Goal: Transaction & Acquisition: Purchase product/service

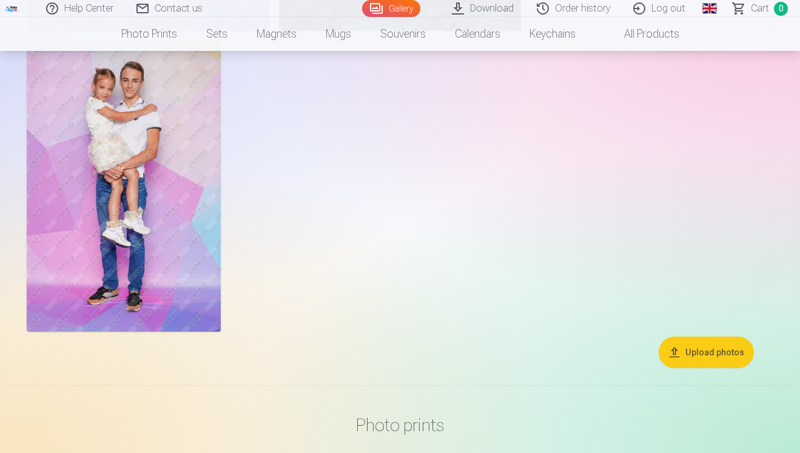
scroll to position [1191, 0]
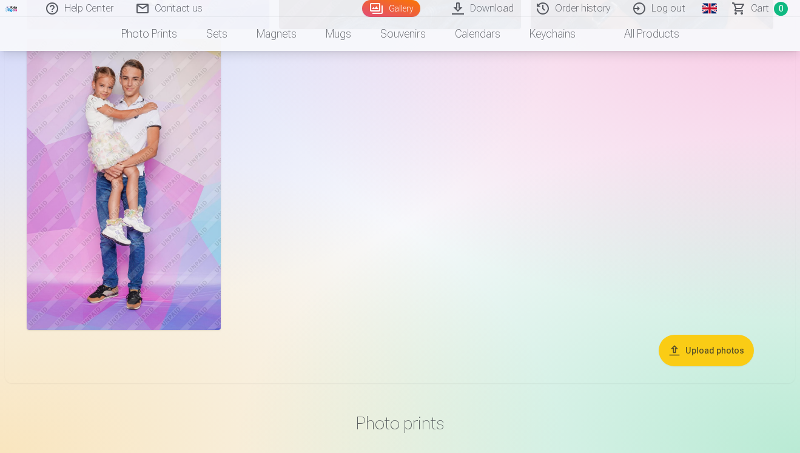
click at [712, 8] on link "Global" at bounding box center [709, 8] width 24 height 17
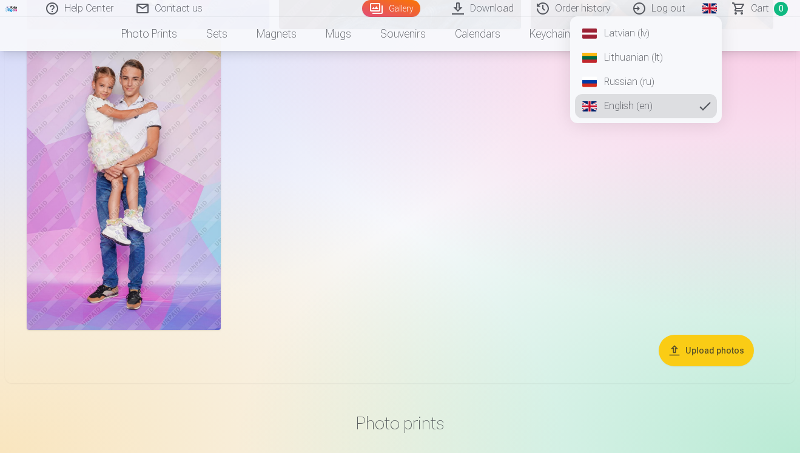
click at [640, 76] on link "Russian (ru)" at bounding box center [646, 82] width 142 height 24
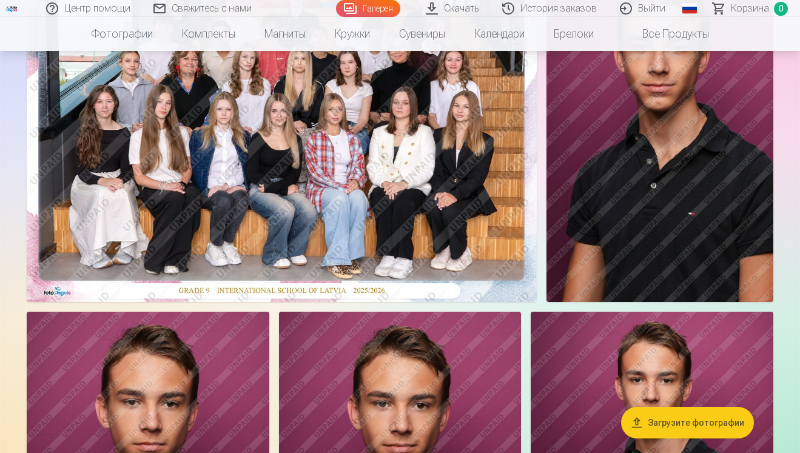
scroll to position [134, 0]
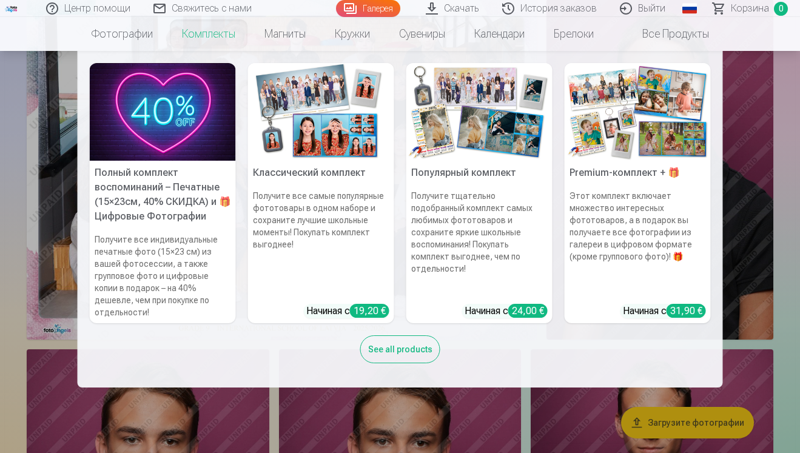
click at [198, 33] on link "Комплекты" at bounding box center [208, 34] width 82 height 34
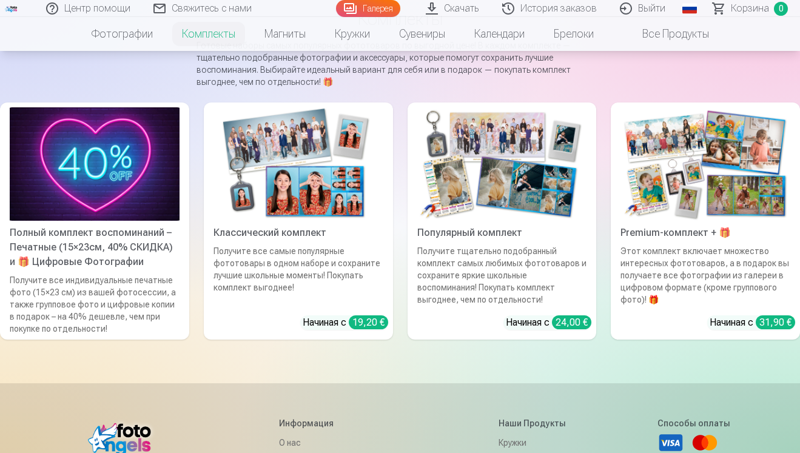
scroll to position [115, 0]
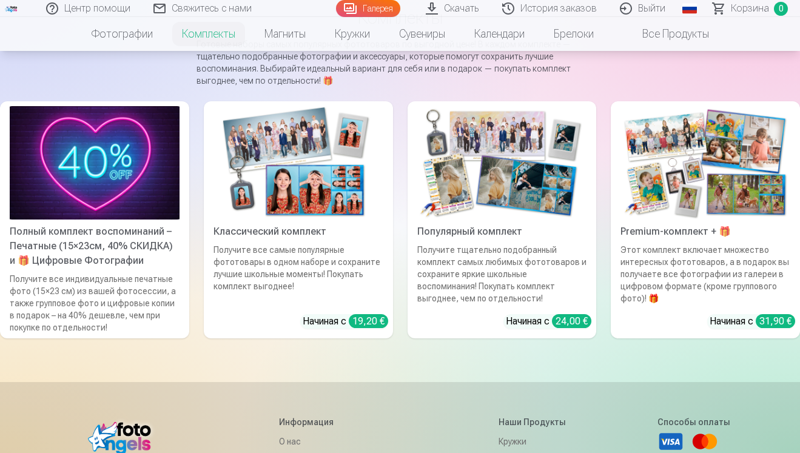
click at [157, 283] on div "Получите все индивидуальные печатные фото (15×23 см) из вашей фотосессии, а так…" at bounding box center [94, 303] width 179 height 61
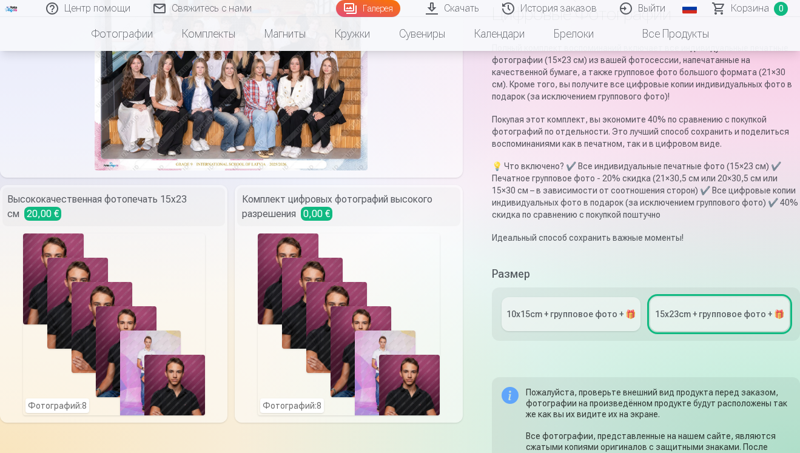
scroll to position [159, 0]
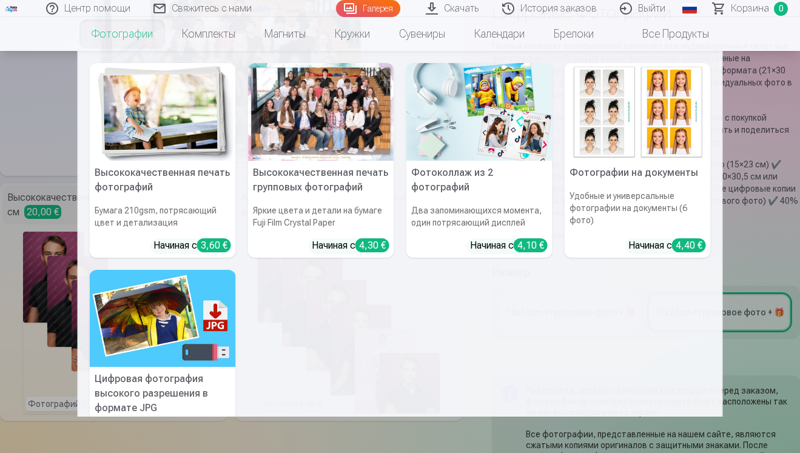
click at [111, 30] on link "Фотографии" at bounding box center [122, 34] width 90 height 34
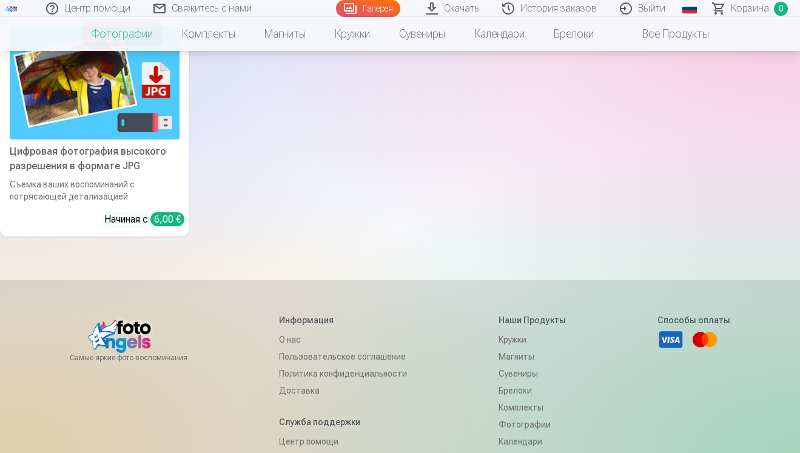
scroll to position [438, 0]
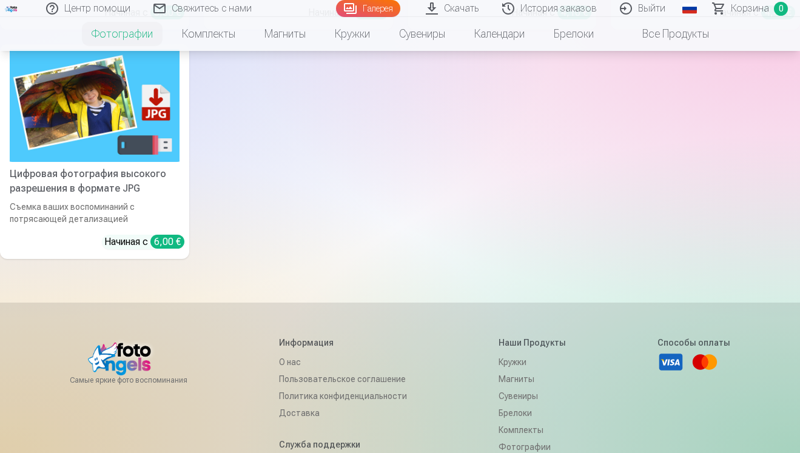
click at [108, 175] on div "Цифровая фотография высокого разрешения в формате JPG" at bounding box center [94, 181] width 179 height 29
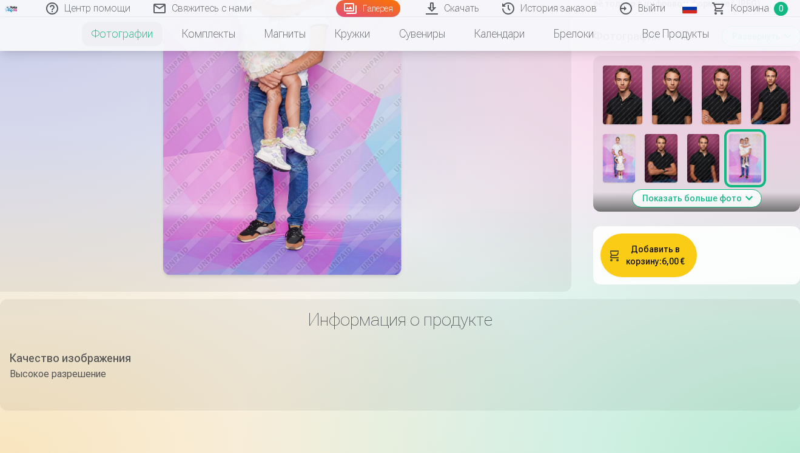
scroll to position [547, 0]
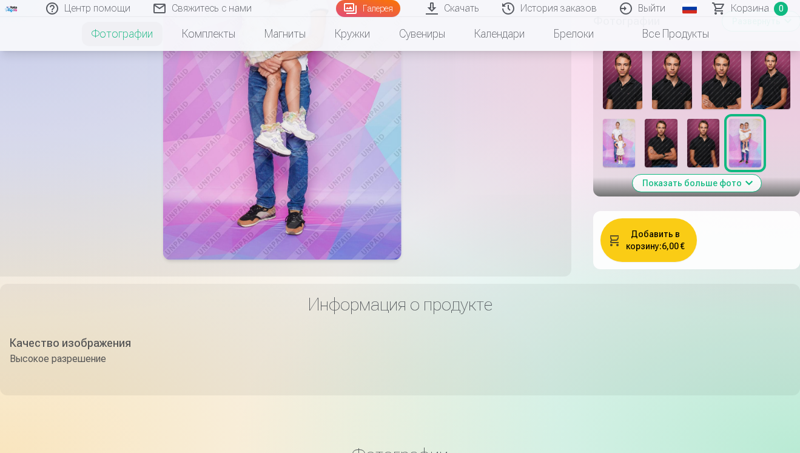
click at [742, 192] on button "Показать больше фото" at bounding box center [696, 183] width 129 height 17
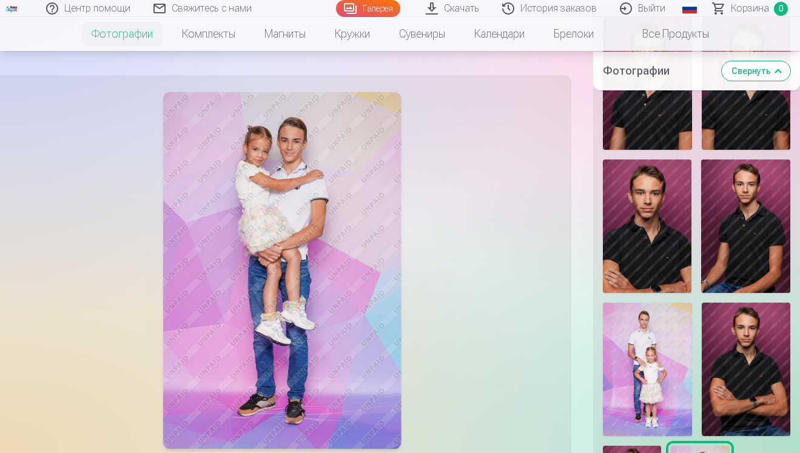
scroll to position [579, 0]
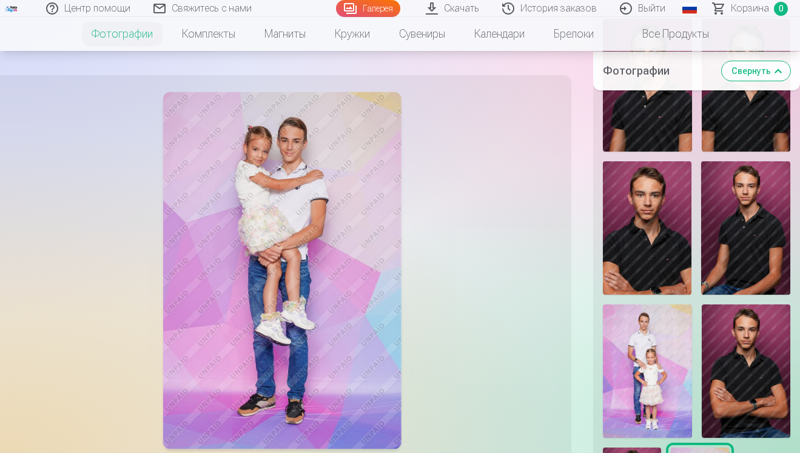
click at [671, 276] on img at bounding box center [647, 227] width 89 height 133
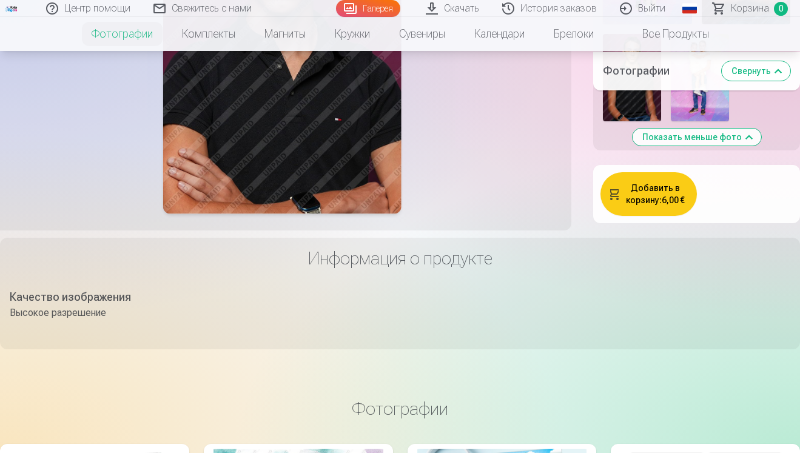
scroll to position [994, 0]
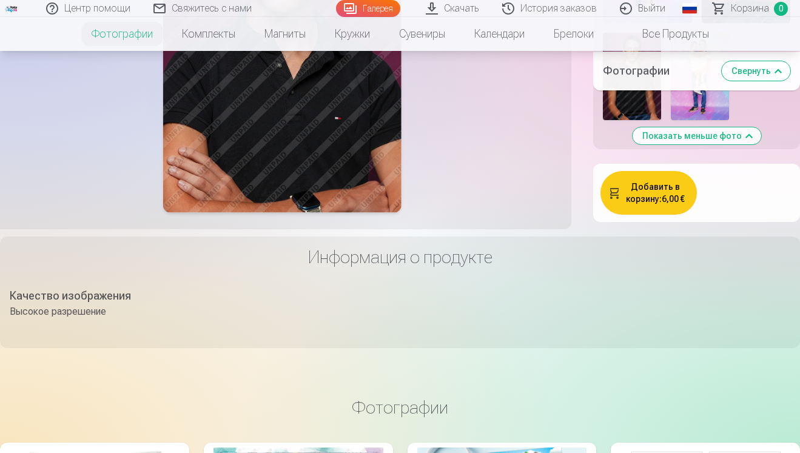
click at [637, 215] on button "Добавить в корзину : 6,00 €" at bounding box center [648, 193] width 96 height 44
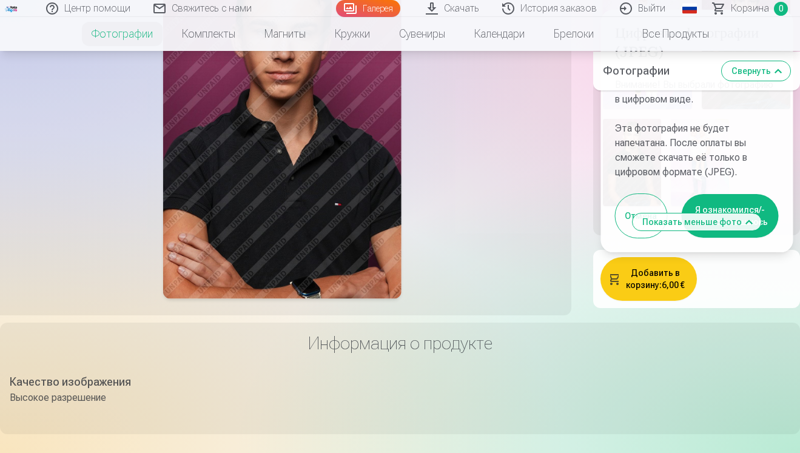
scroll to position [855, 0]
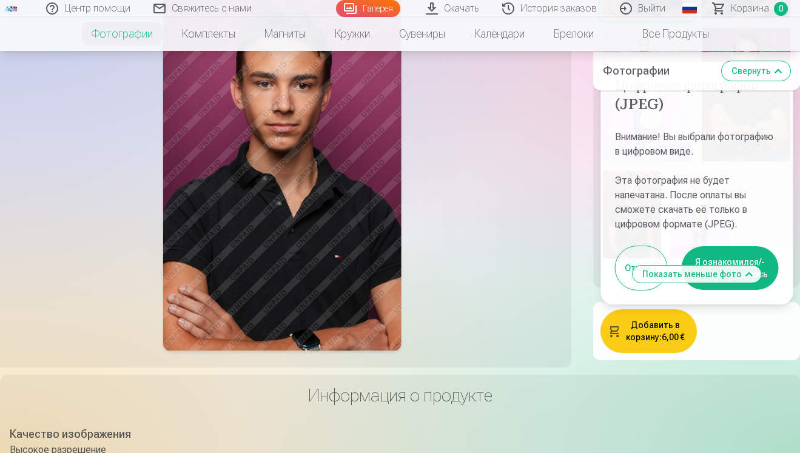
click at [765, 290] on button "Я ознакомился/-ась и соглашаюсь" at bounding box center [729, 268] width 97 height 44
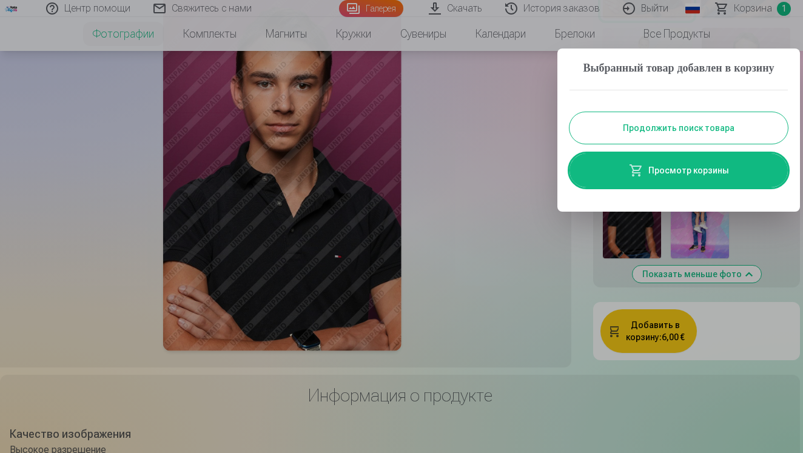
click at [695, 139] on button "Продолжить поиск товара" at bounding box center [678, 128] width 218 height 32
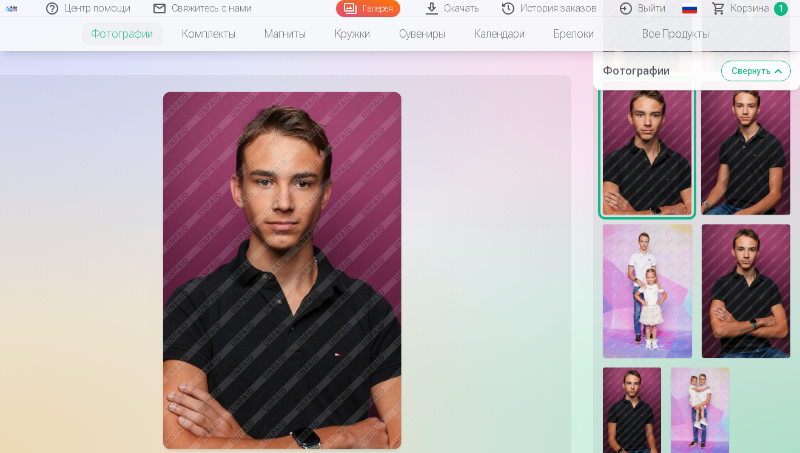
scroll to position [658, 0]
click at [743, 319] on img at bounding box center [745, 291] width 89 height 133
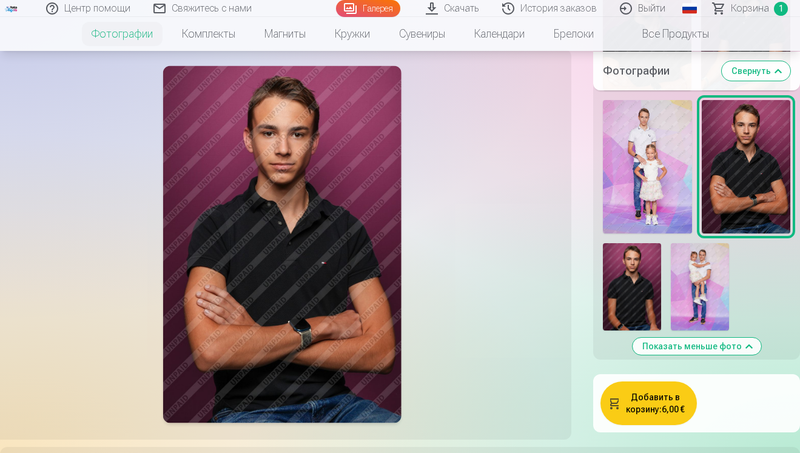
scroll to position [791, 0]
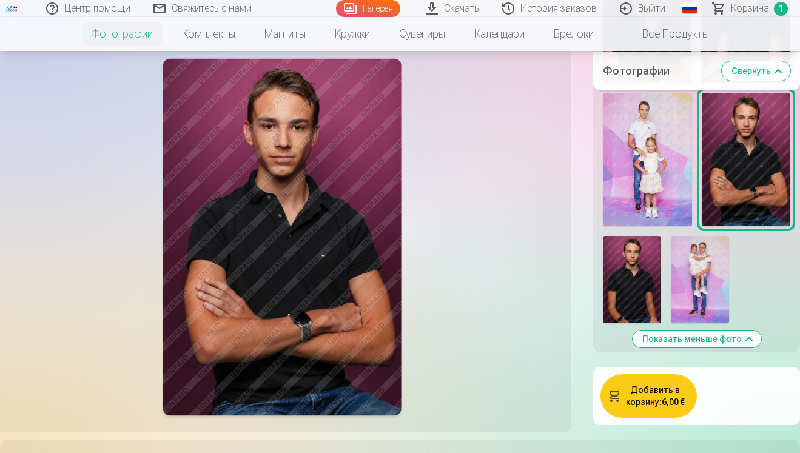
click at [651, 418] on button "Добавить в корзину : 6,00 €" at bounding box center [648, 396] width 96 height 44
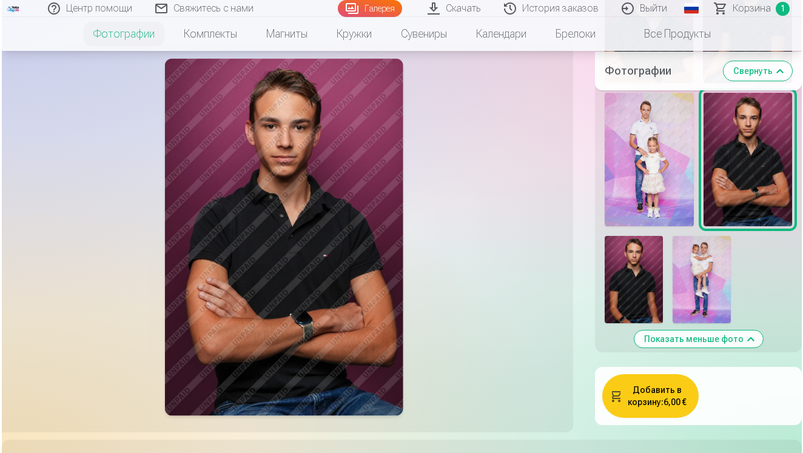
scroll to position [792, 0]
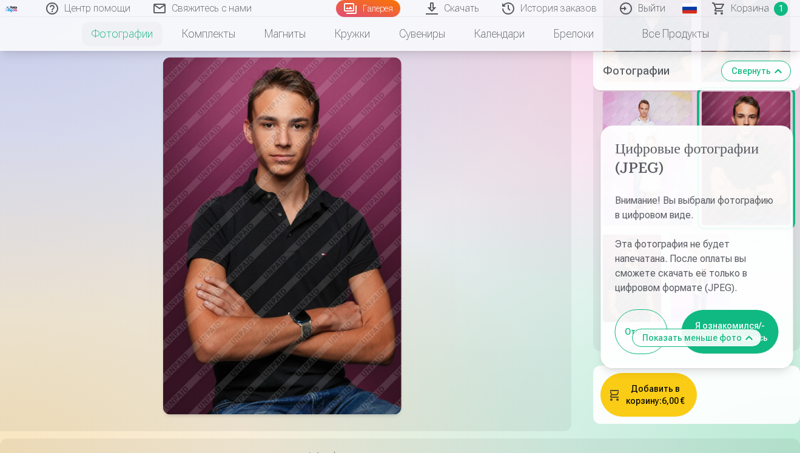
click at [737, 353] on button "Я ознакомился/-ась и соглашаюсь" at bounding box center [729, 332] width 97 height 44
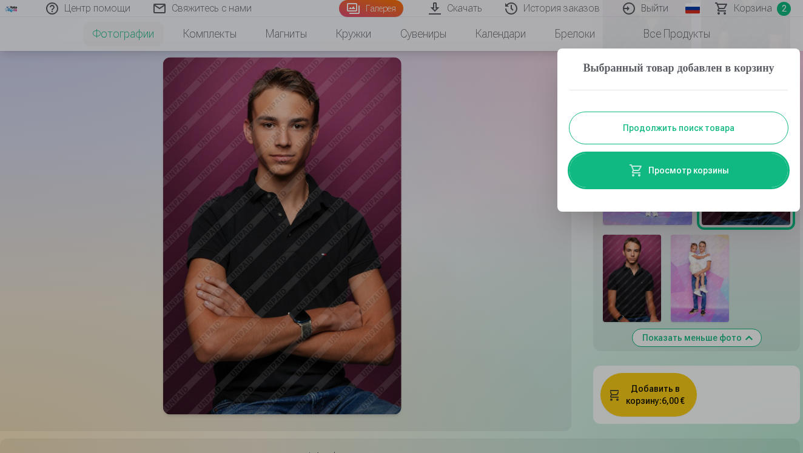
click at [675, 182] on link "Просмотр корзины" at bounding box center [678, 170] width 218 height 34
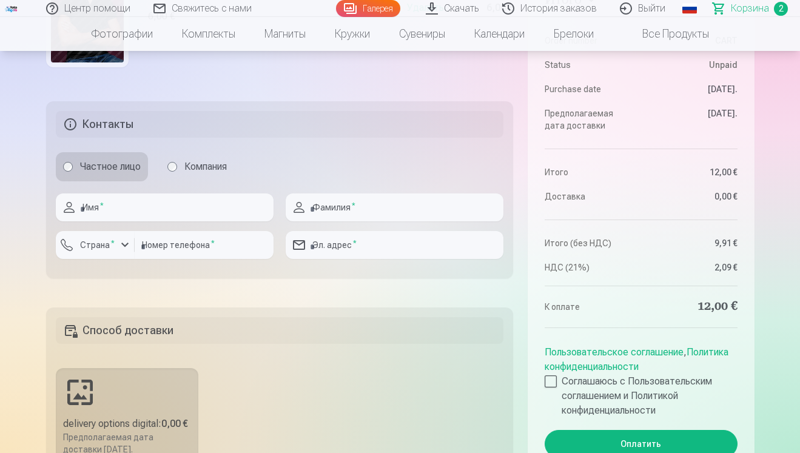
scroll to position [533, 0]
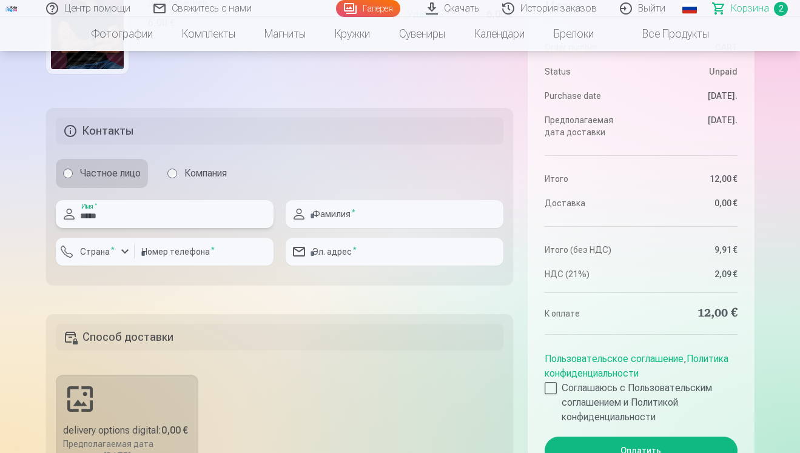
type input "*****"
click at [212, 250] on input "number" at bounding box center [204, 252] width 139 height 28
click at [125, 251] on div "button" at bounding box center [125, 251] width 15 height 15
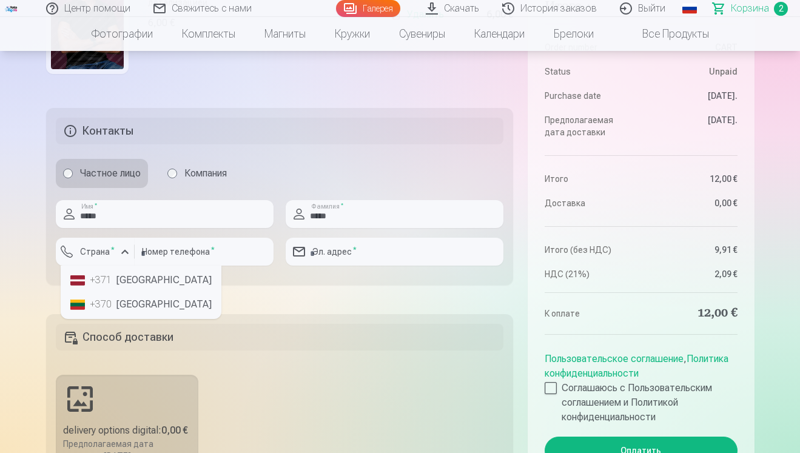
click at [119, 273] on li "+371 [GEOGRAPHIC_DATA]" at bounding box center [140, 280] width 151 height 24
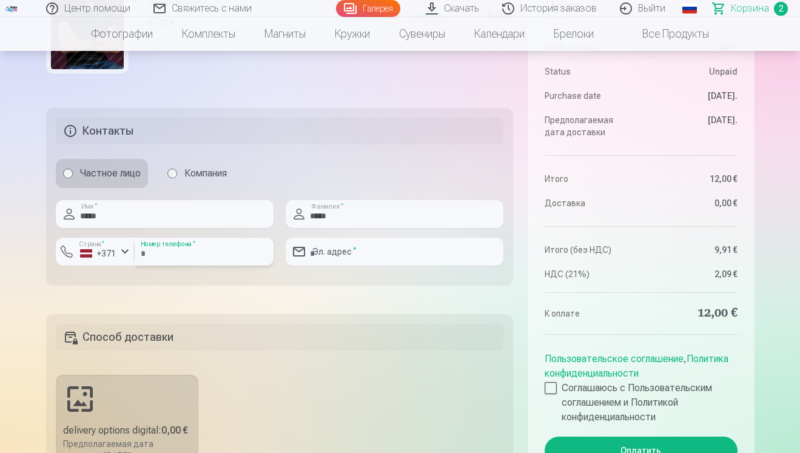
click at [161, 255] on input "number" at bounding box center [204, 252] width 139 height 28
type input "********"
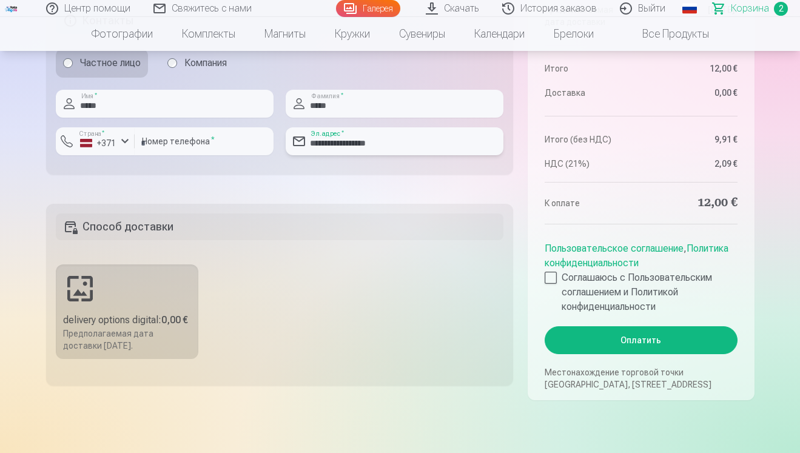
scroll to position [648, 0]
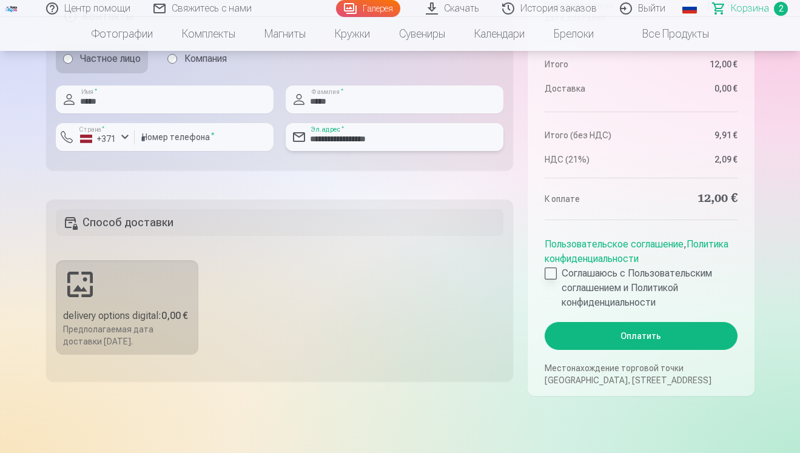
type input "**********"
click at [552, 273] on div at bounding box center [550, 273] width 12 height 12
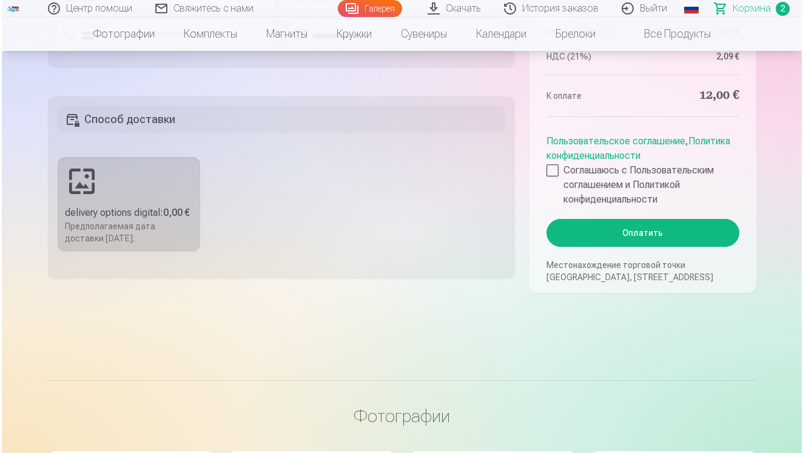
scroll to position [787, 0]
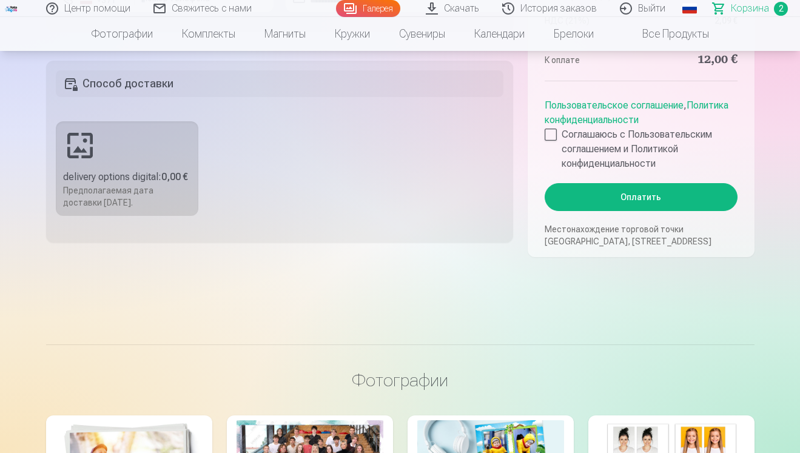
click at [637, 195] on button "Оплатить" at bounding box center [640, 197] width 192 height 28
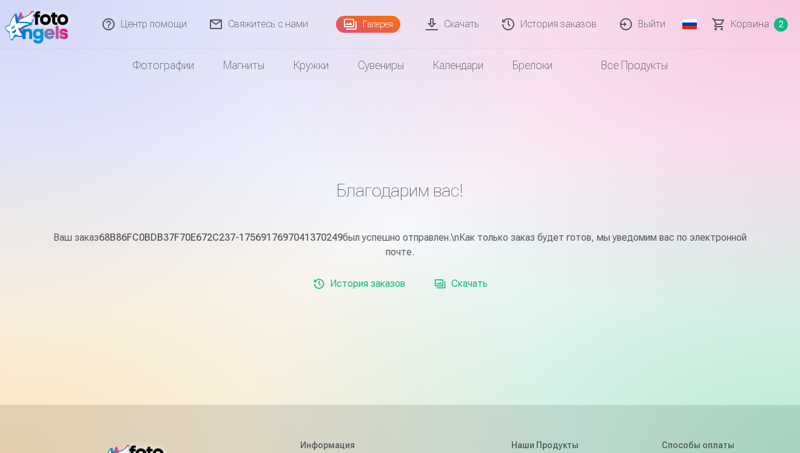
click at [464, 283] on link "Скачать" at bounding box center [460, 284] width 63 height 24
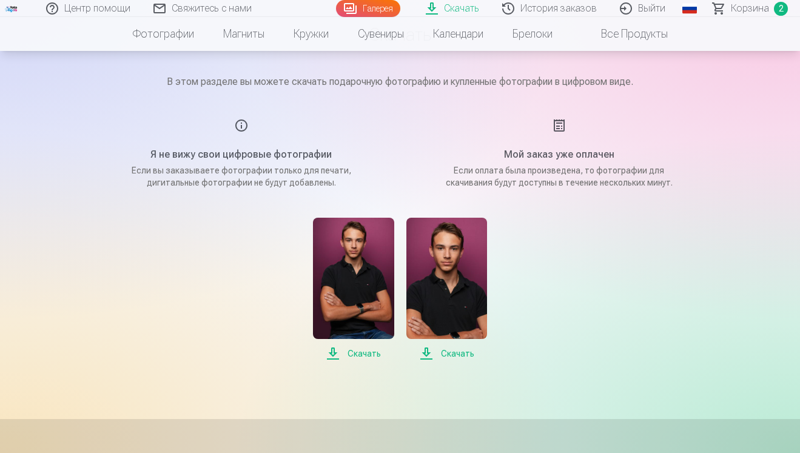
scroll to position [90, 0]
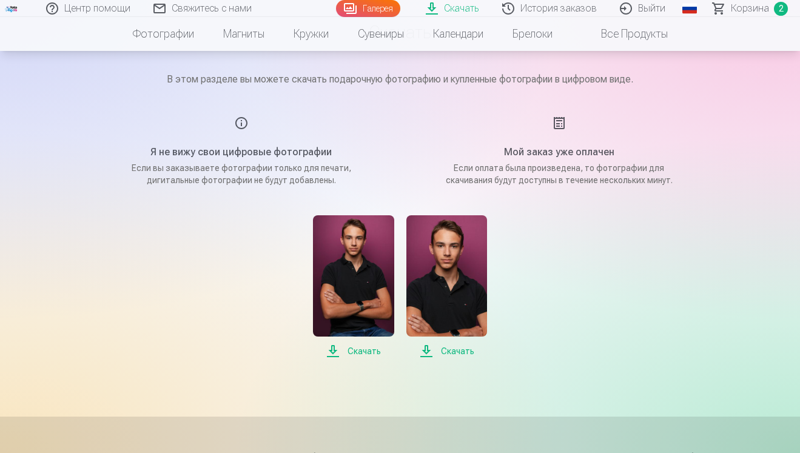
click at [365, 351] on span "Скачать" at bounding box center [353, 351] width 81 height 15
click at [457, 349] on span "Скачать" at bounding box center [446, 351] width 81 height 15
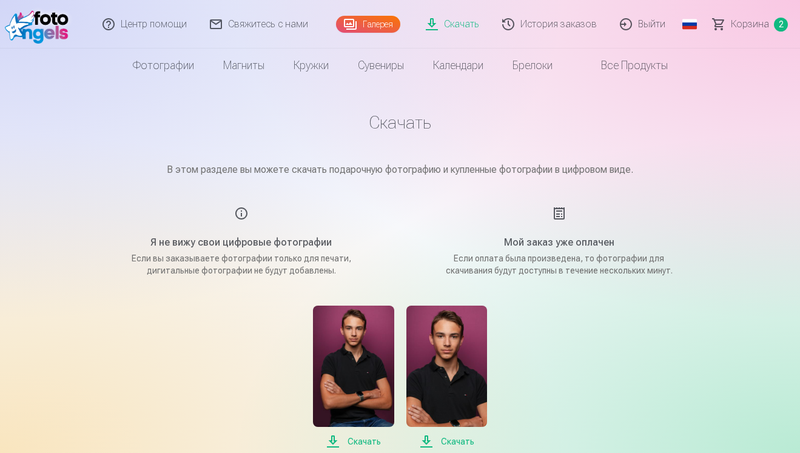
scroll to position [0, 0]
